Goal: Communication & Community: Answer question/provide support

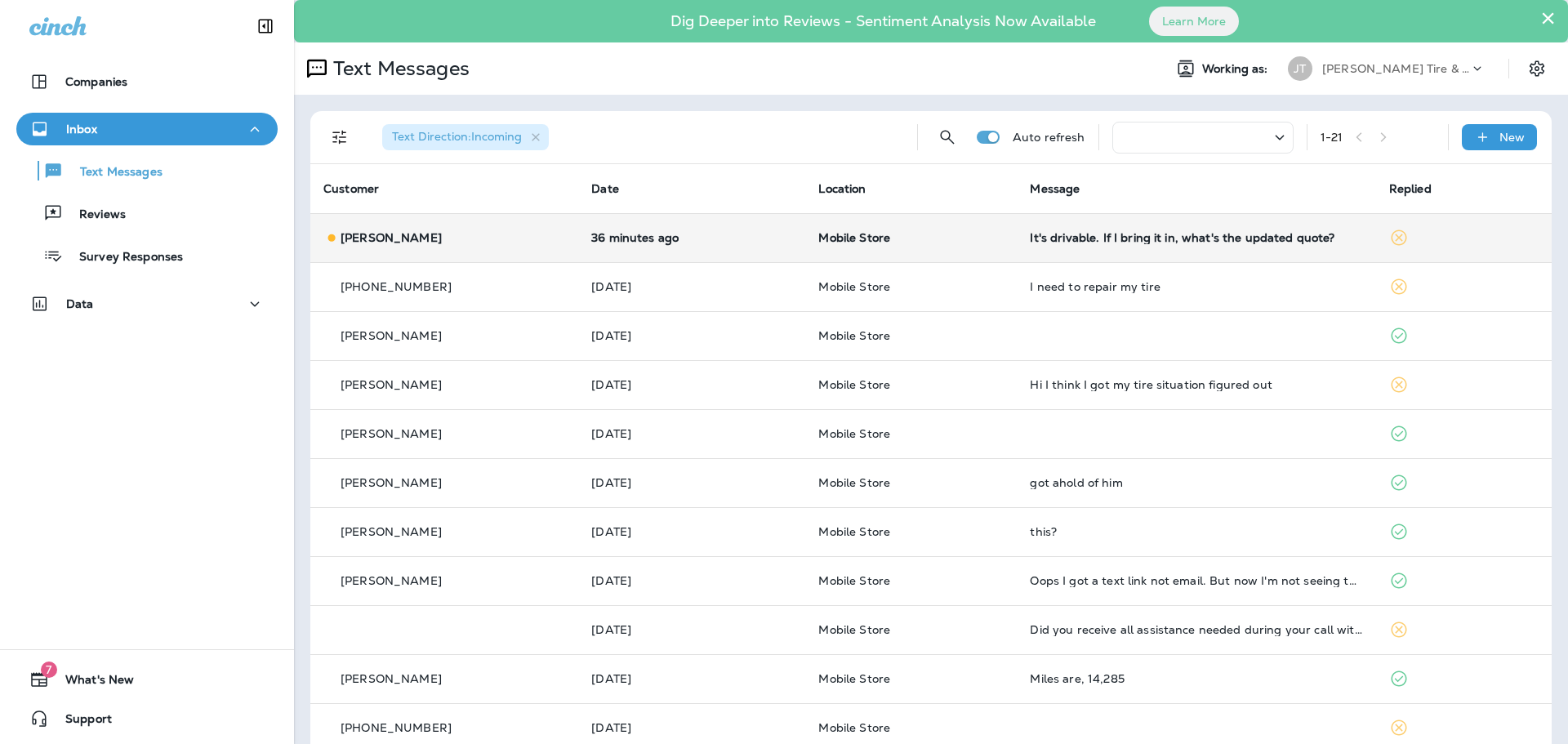
click at [948, 253] on td "Mobile Store" at bounding box center [910, 238] width 211 height 49
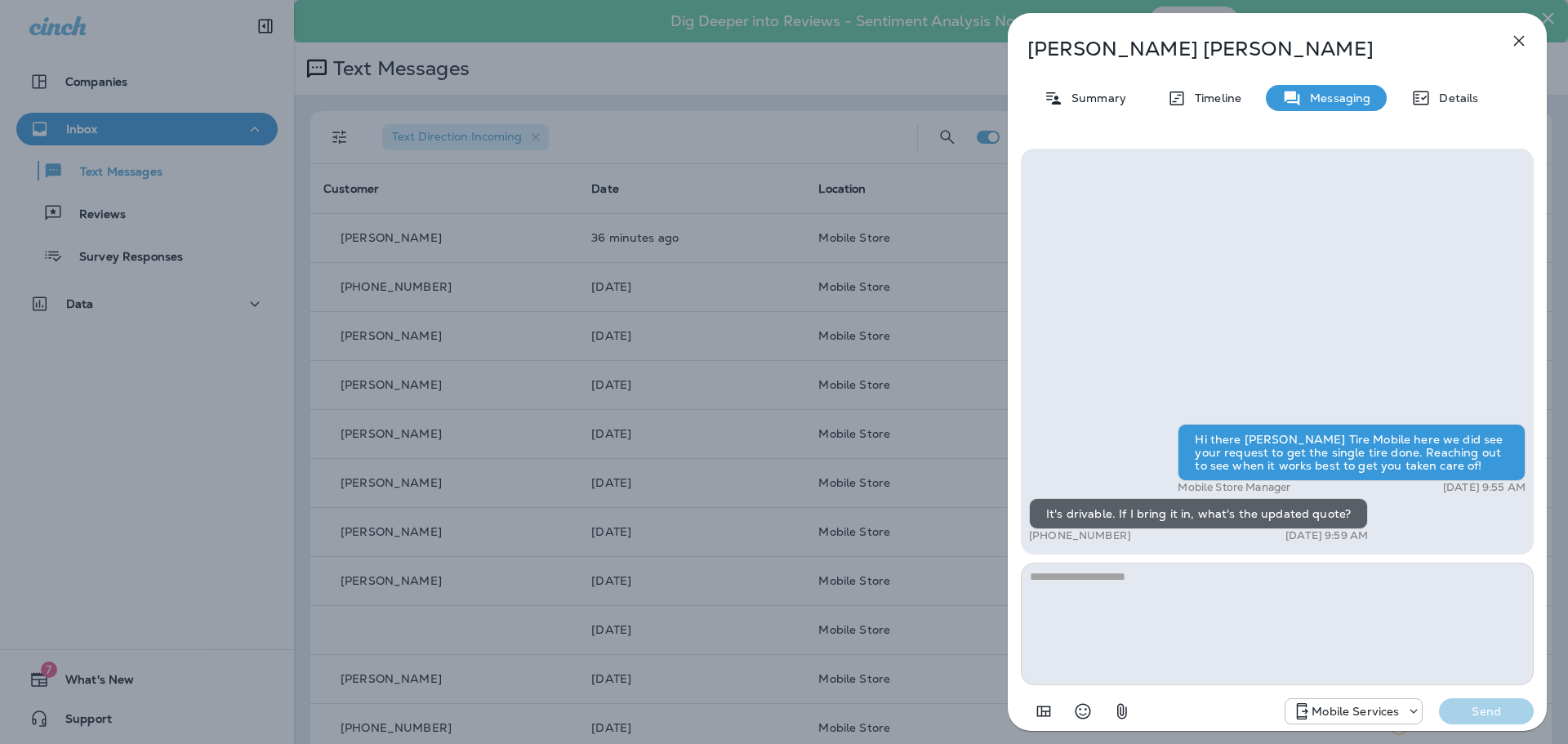
click at [1189, 612] on textarea at bounding box center [1276, 624] width 513 height 122
type textarea "*"
type textarea "**********"
click at [1480, 715] on p "Send" at bounding box center [1487, 712] width 68 height 15
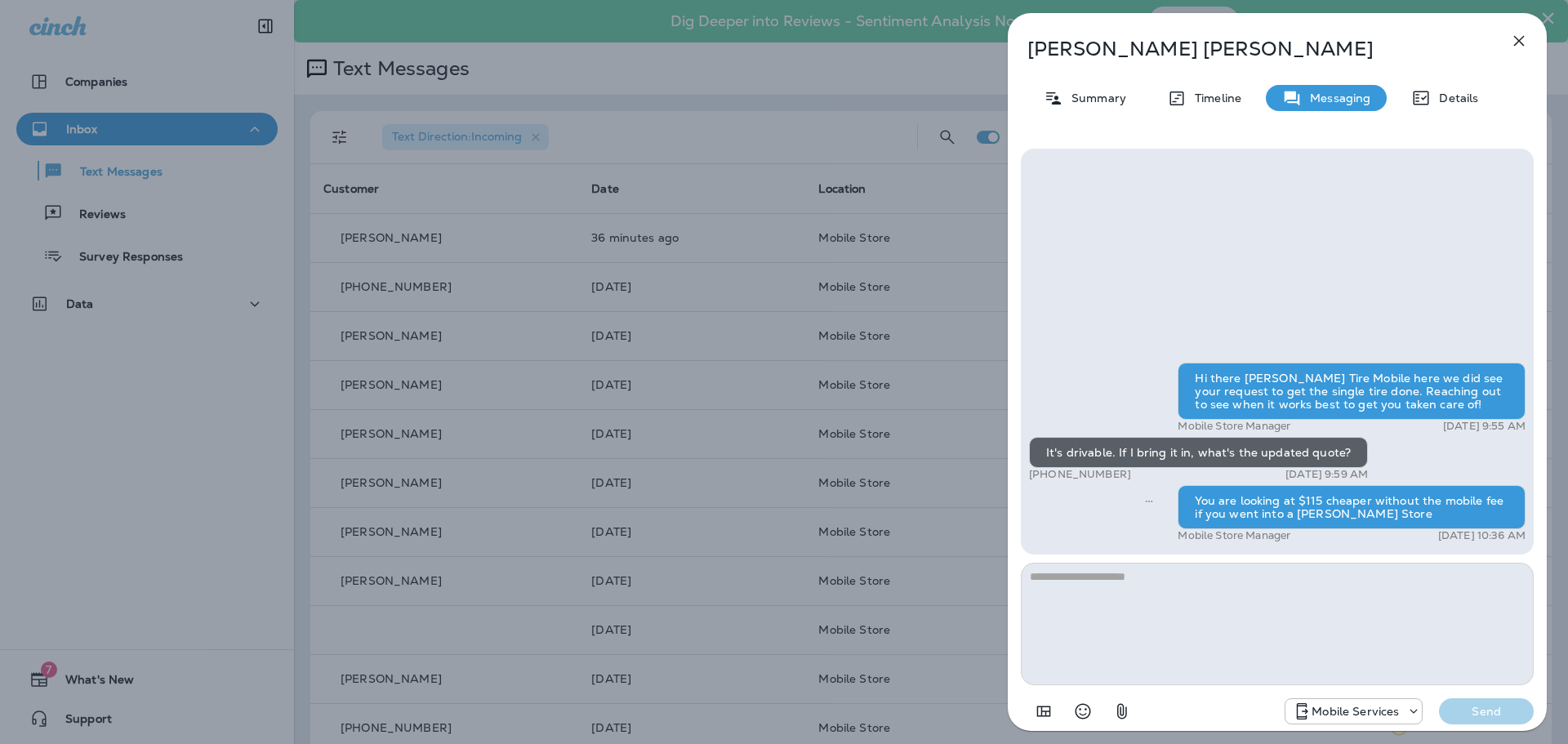
click at [932, 366] on div "[PERSON_NAME] Summary Timeline Messaging Details Hi there [PERSON_NAME] Tire Mo…" at bounding box center [784, 372] width 1568 height 744
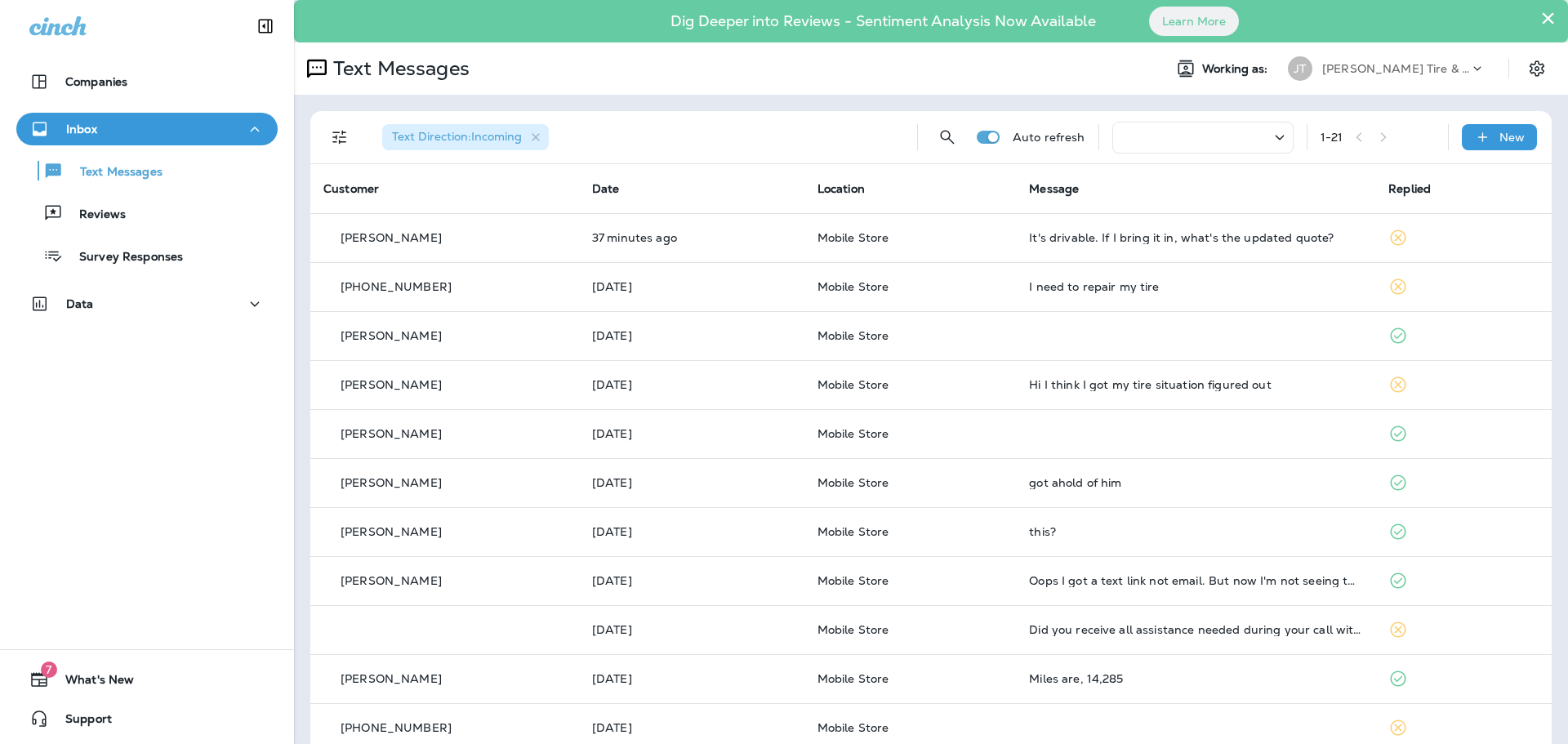
click at [1541, 15] on button "×" at bounding box center [1548, 18] width 15 height 27
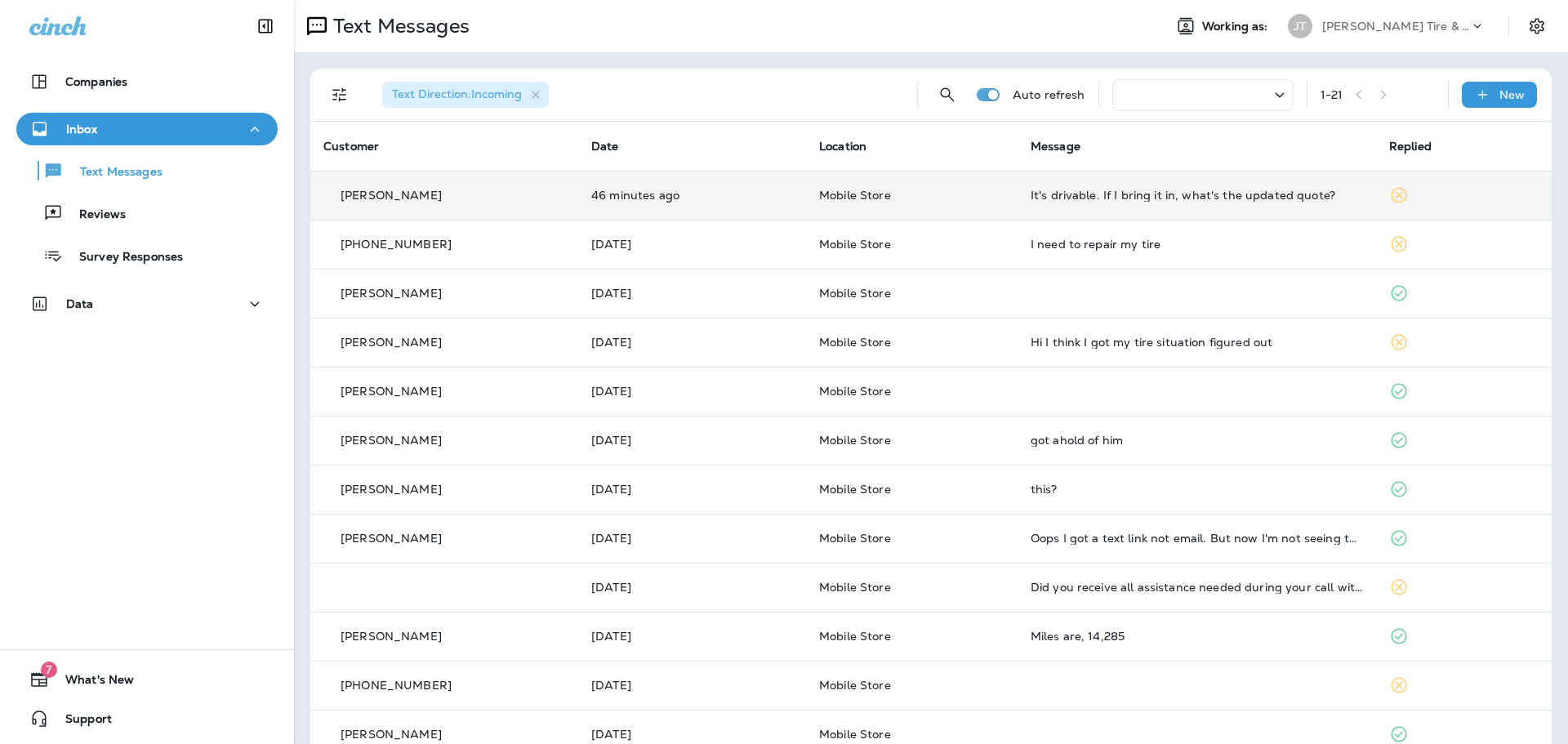
click at [1115, 192] on div "It's drivable. If I bring it in, what's the updated quote?" at bounding box center [1197, 195] width 333 height 13
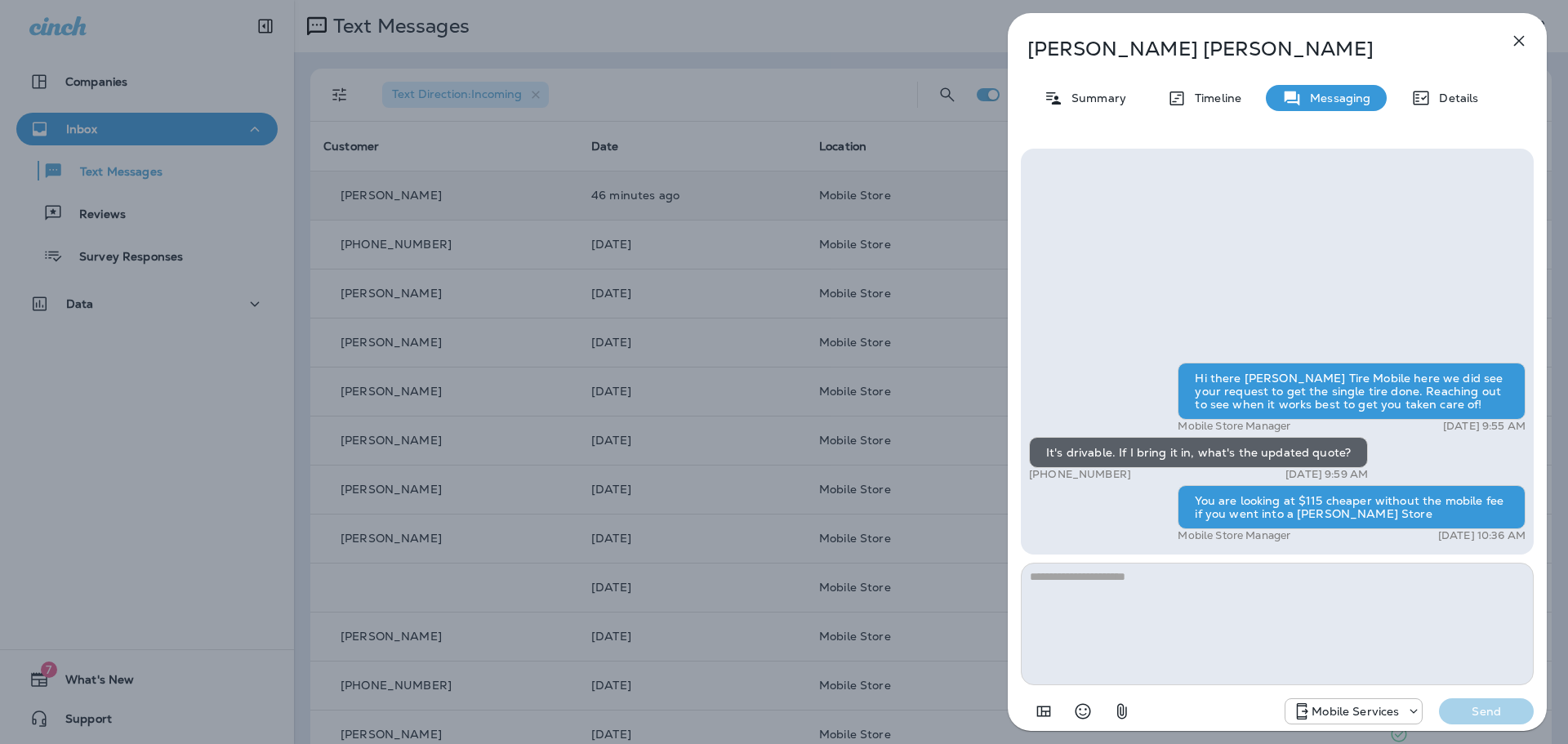
click at [1515, 45] on icon "button" at bounding box center [1519, 41] width 20 height 20
